Goal: Information Seeking & Learning: Understand process/instructions

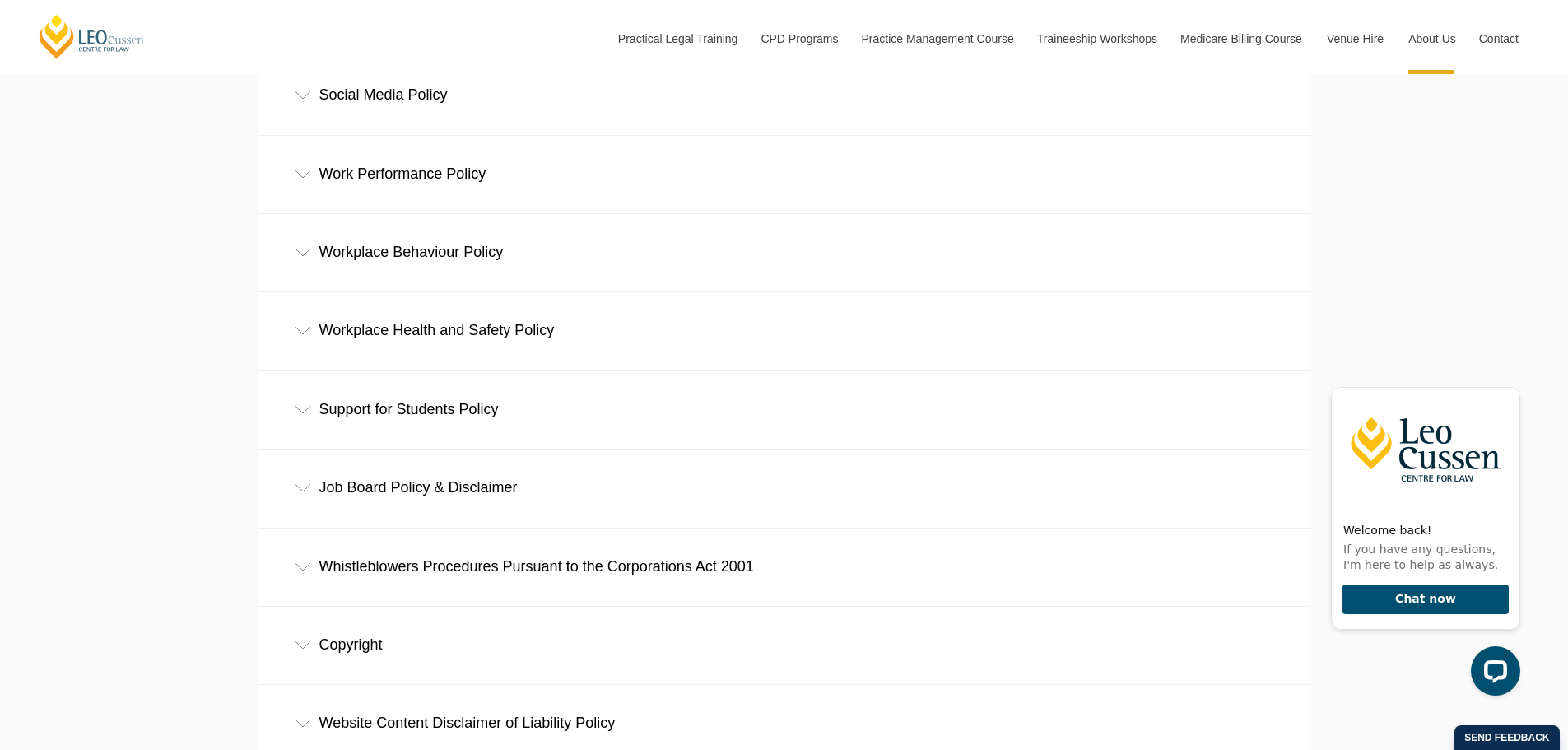
scroll to position [1209, 0]
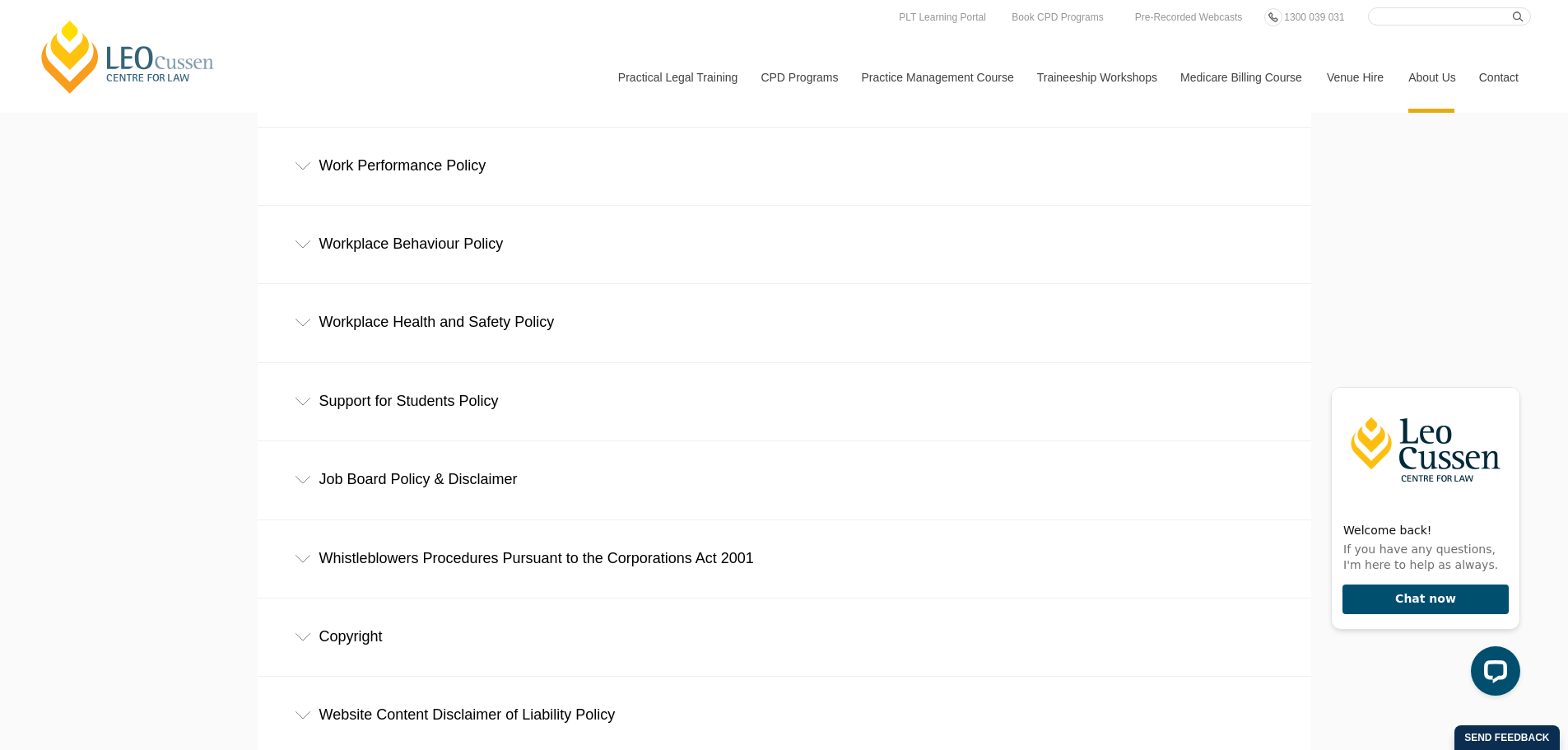
click at [542, 334] on div "Workplace Health and Safety Policy" at bounding box center [784, 322] width 1054 height 77
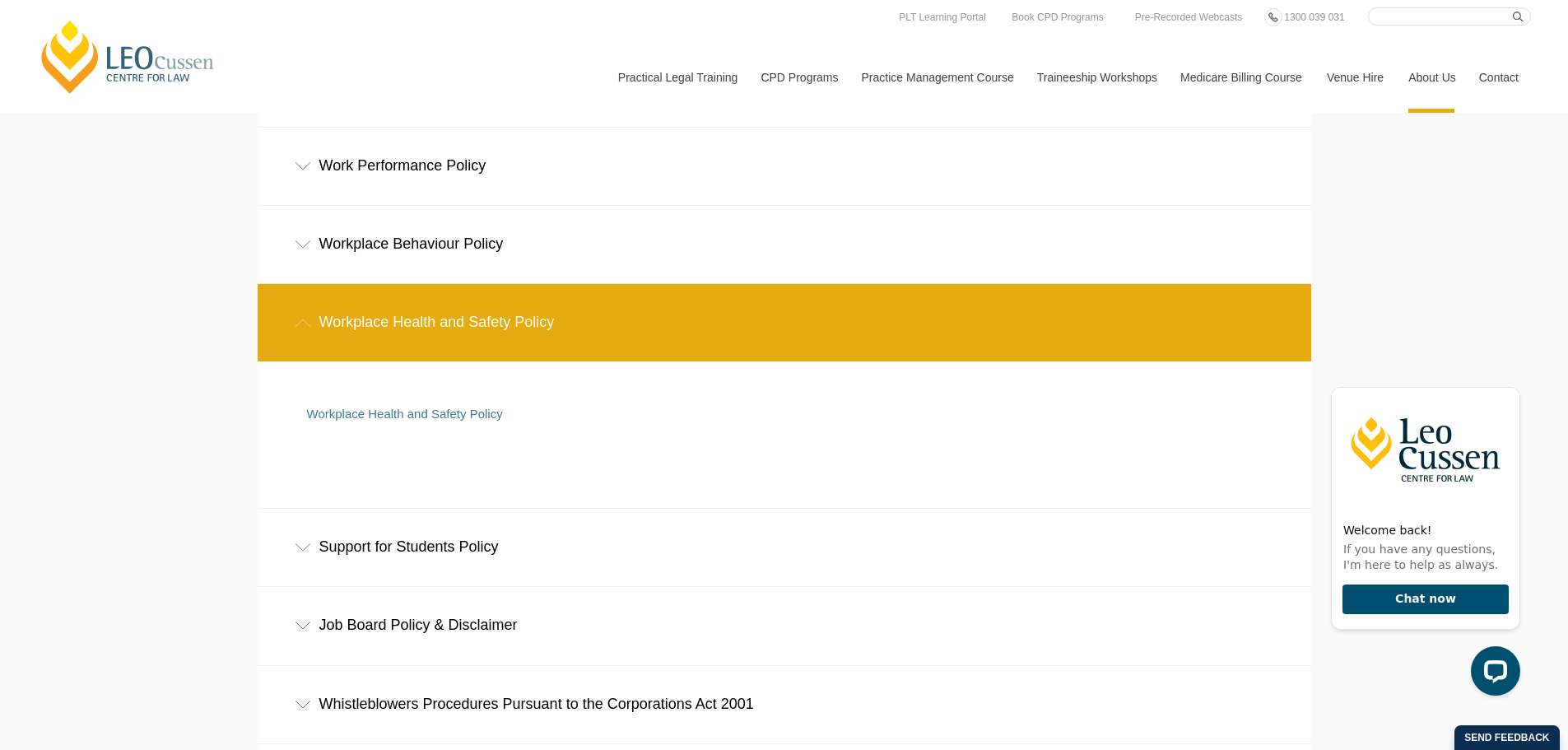
click at [376, 430] on div "Workplace Health and Safety Policy" at bounding box center [771, 422] width 954 height 31
click at [376, 428] on div "Workplace Health and Safety Policy" at bounding box center [771, 422] width 954 height 31
click at [376, 417] on link "Workplace Health and Safety Policy" at bounding box center [404, 414] width 196 height 14
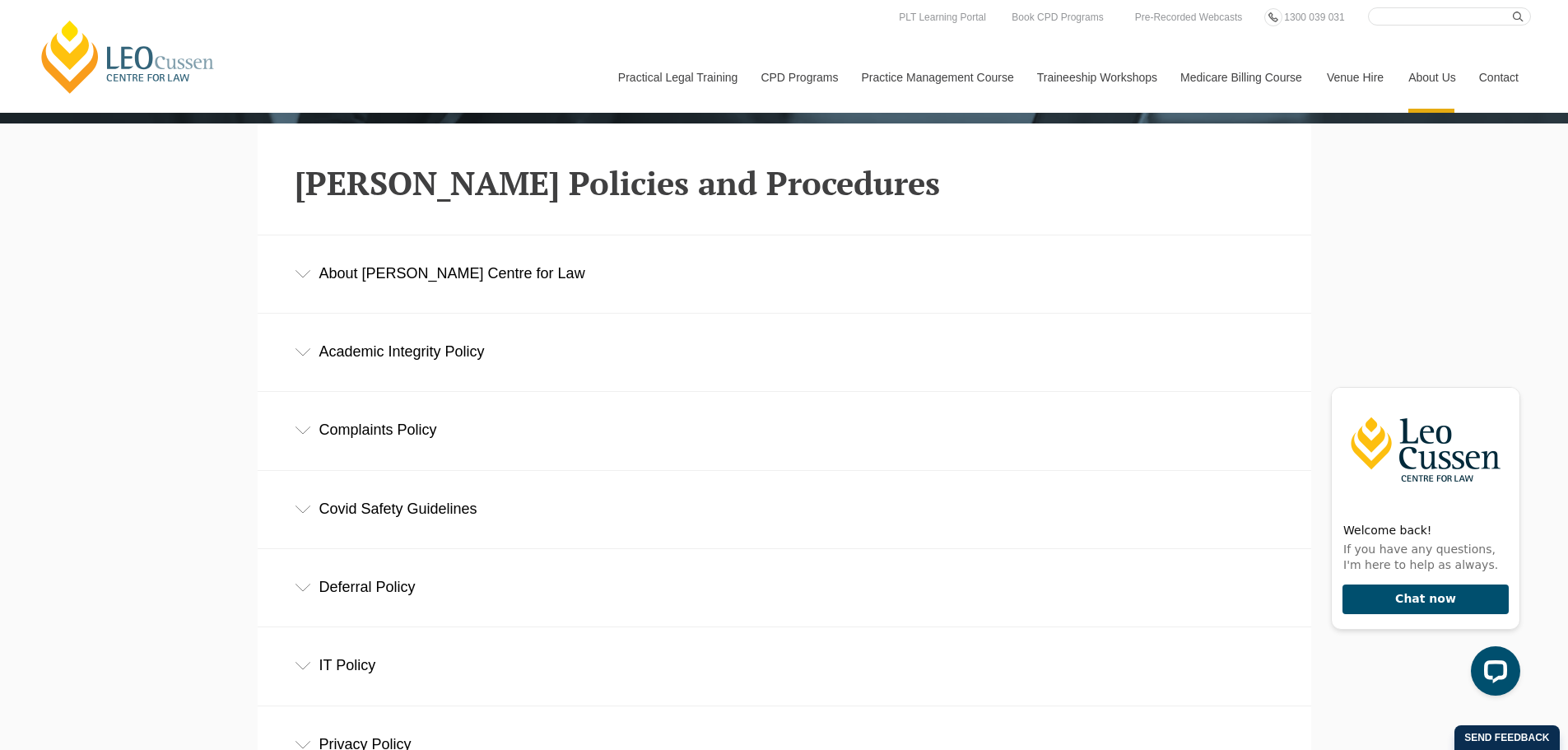
scroll to position [467, 0]
